Goal: Transaction & Acquisition: Book appointment/travel/reservation

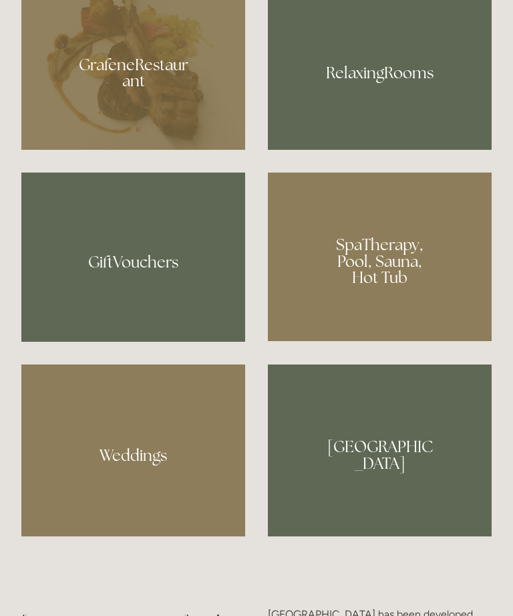
scroll to position [1045, 0]
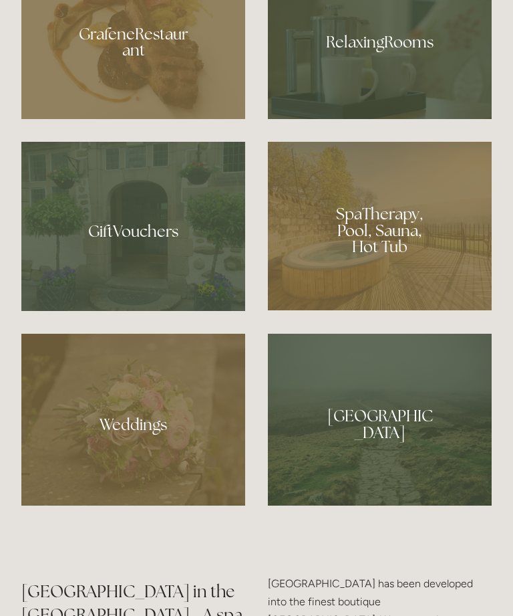
click at [384, 116] on div at bounding box center [380, 36] width 224 height 163
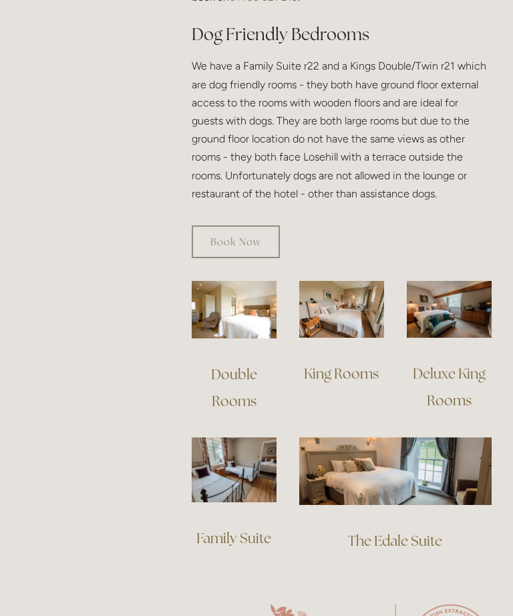
scroll to position [847, 0]
click at [339, 366] on link "King Rooms" at bounding box center [341, 373] width 75 height 18
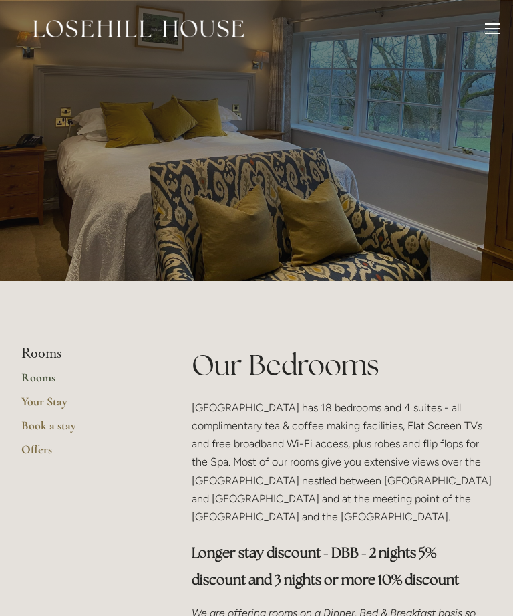
scroll to position [890, 0]
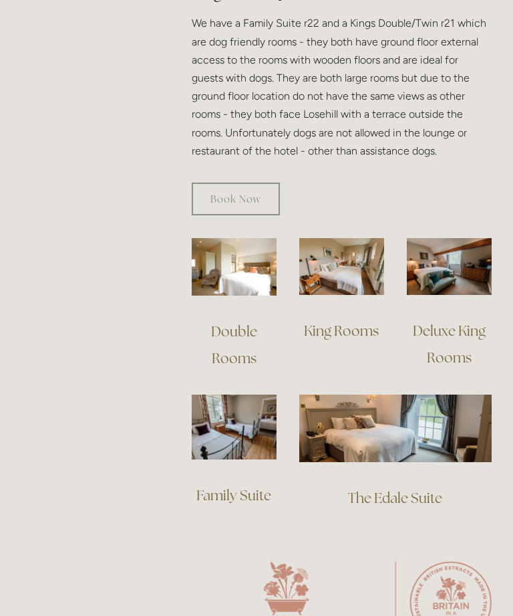
click at [229, 337] on link "Double Rooms" at bounding box center [235, 344] width 49 height 45
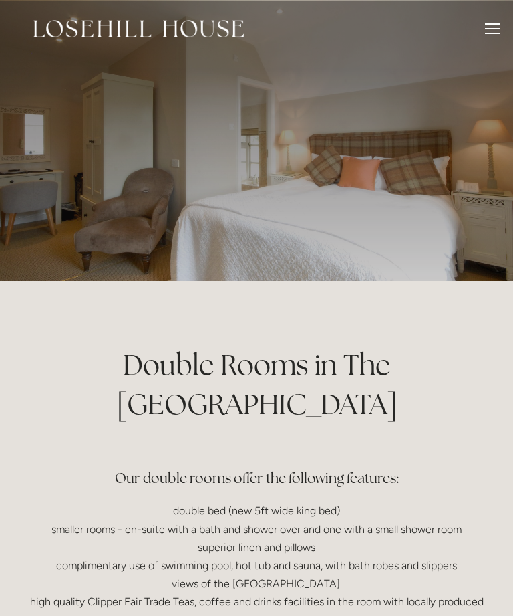
click at [495, 29] on div at bounding box center [492, 30] width 15 height 15
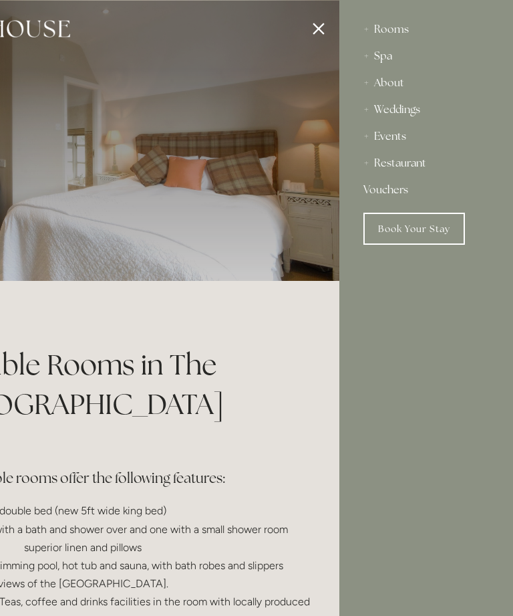
click at [412, 231] on link "Book Your Stay" at bounding box center [415, 229] width 102 height 32
click at [412, 235] on link "Book Your Stay" at bounding box center [415, 229] width 102 height 32
click at [315, 31] on div at bounding box center [82, 308] width 513 height 616
